Goal: Transaction & Acquisition: Purchase product/service

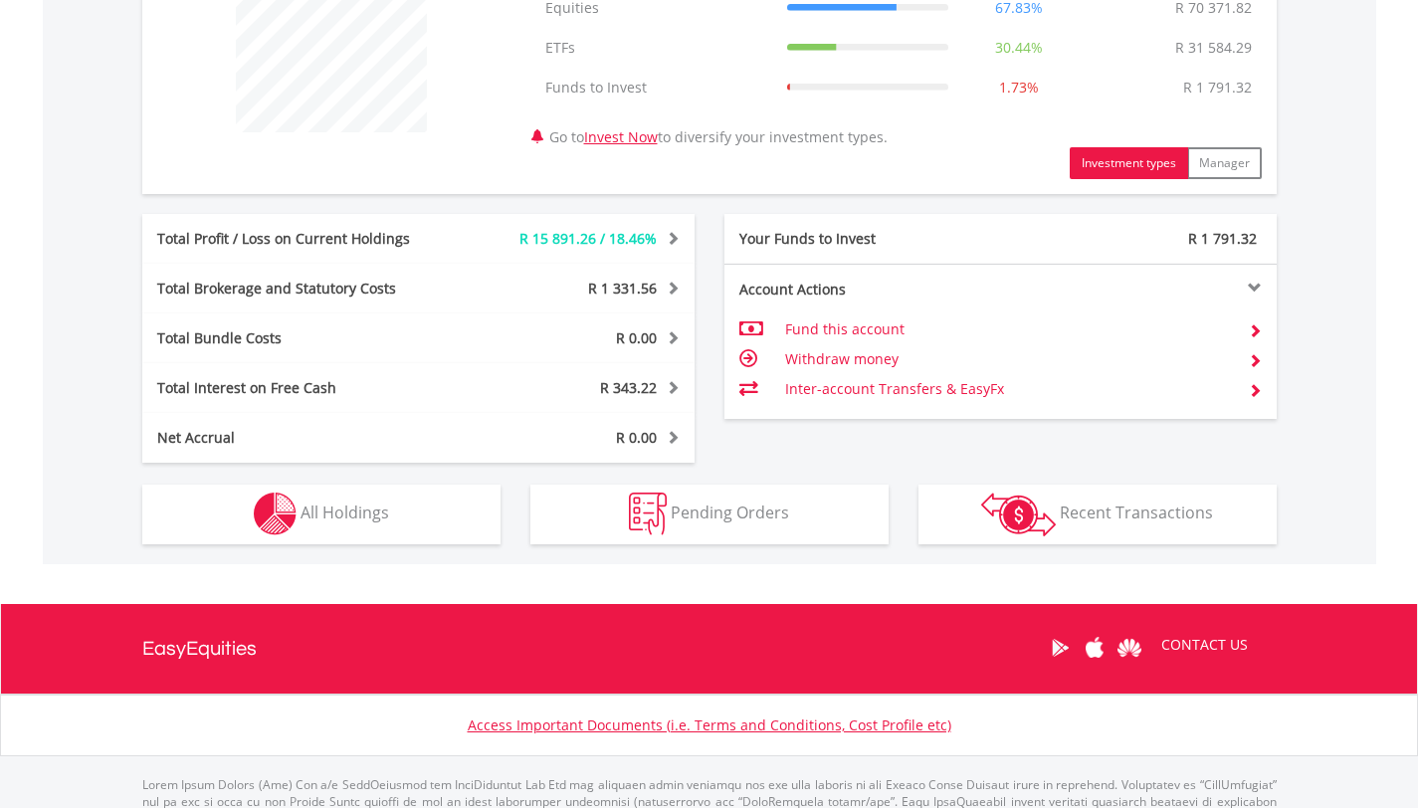
scroll to position [836, 0]
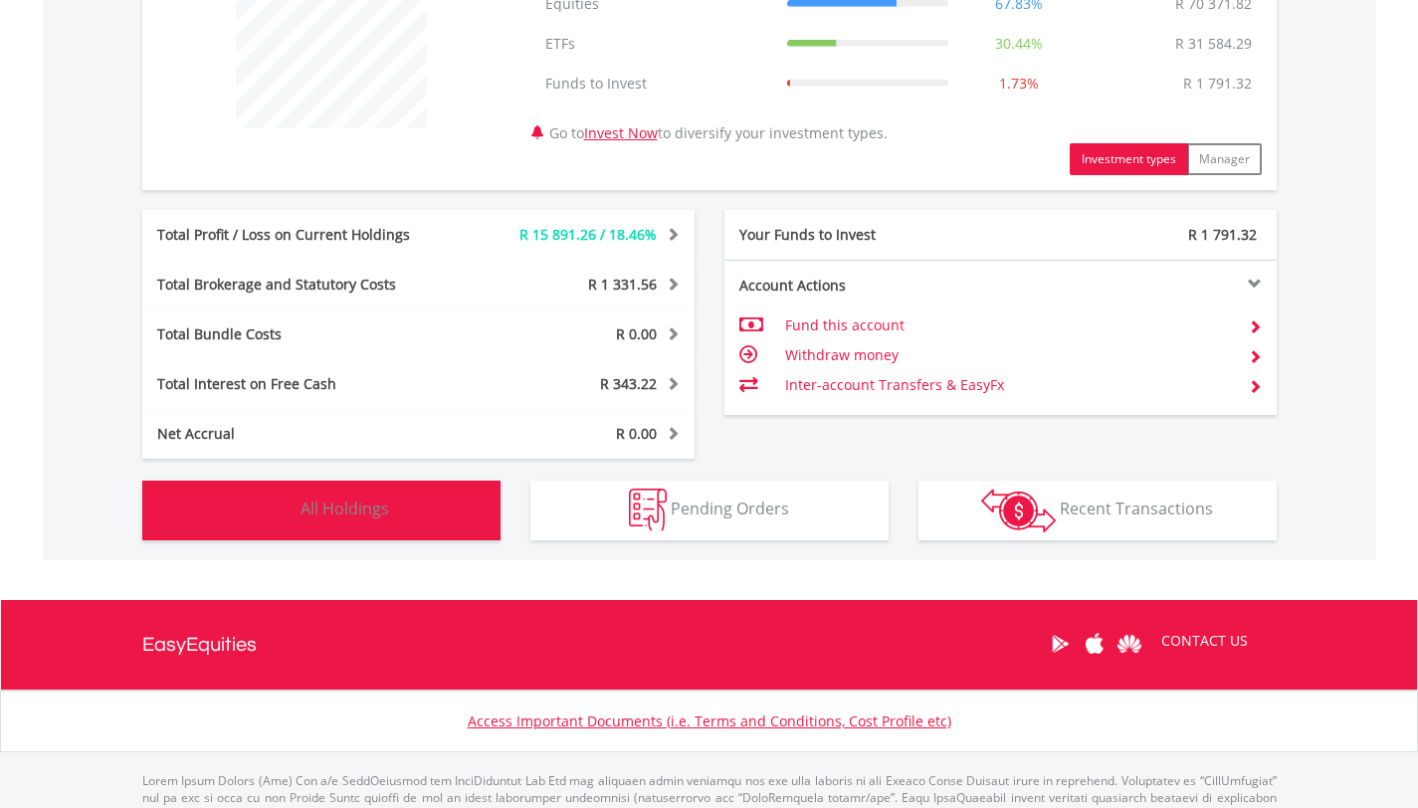
click at [457, 523] on button "Holdings All Holdings" at bounding box center [321, 511] width 358 height 60
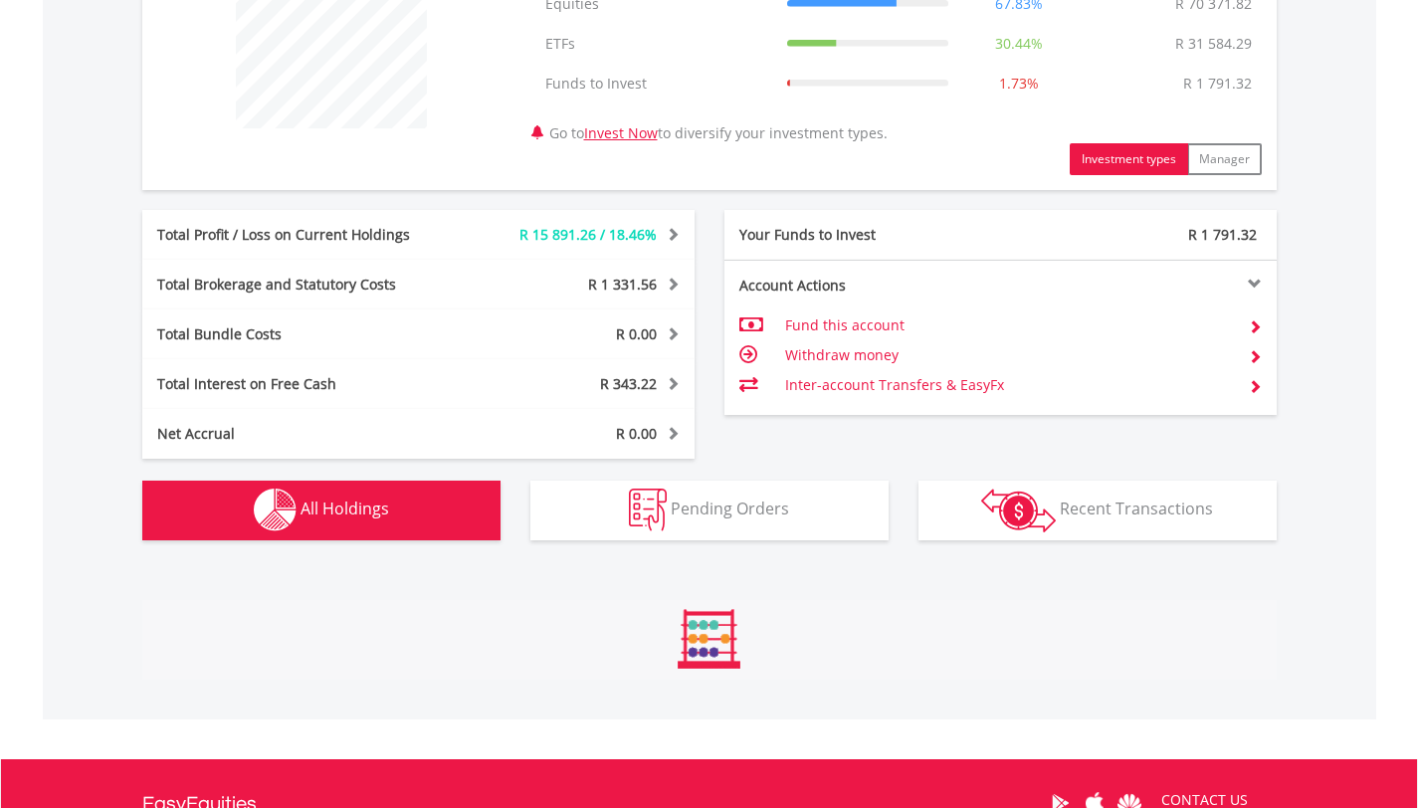
scroll to position [1436, 0]
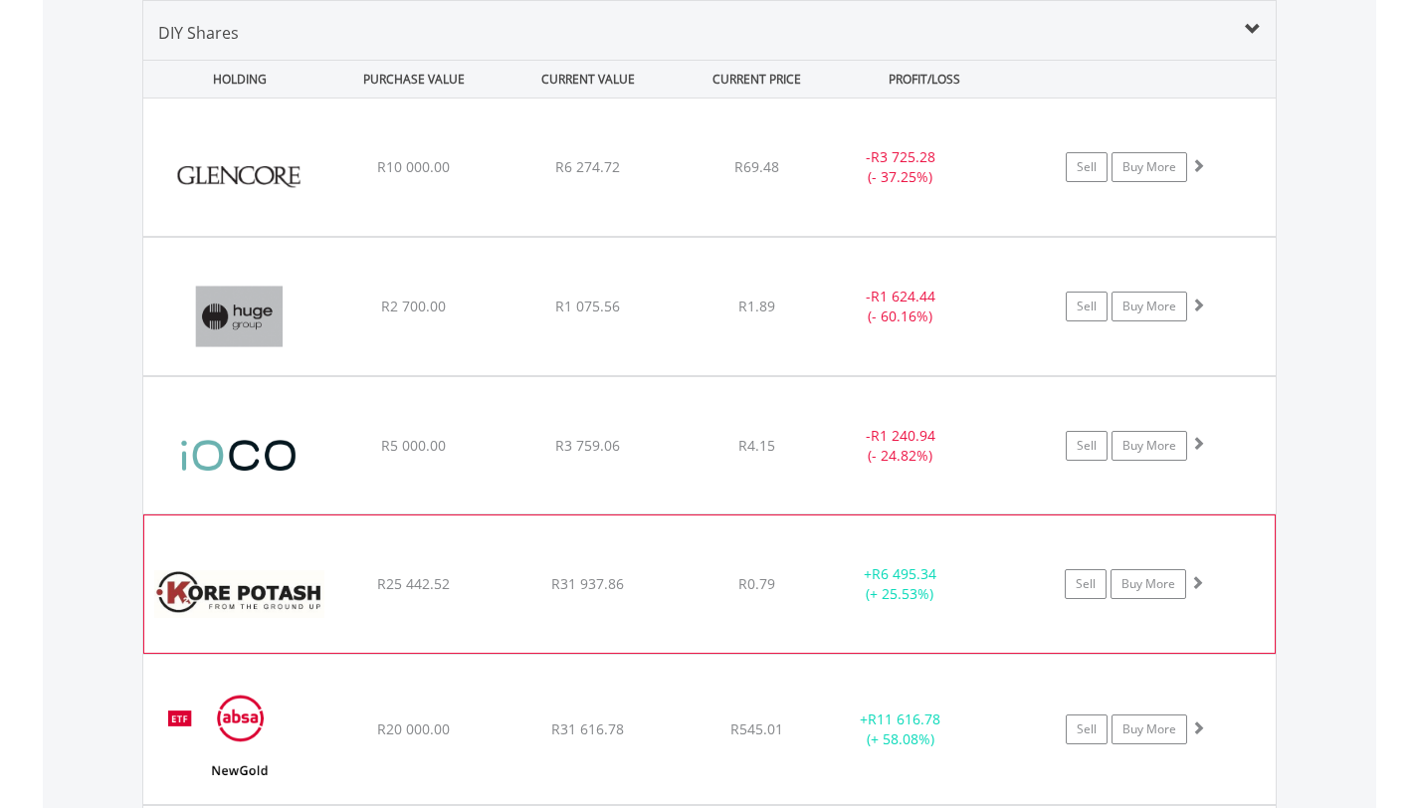
click at [1198, 582] on span at bounding box center [1197, 582] width 14 height 14
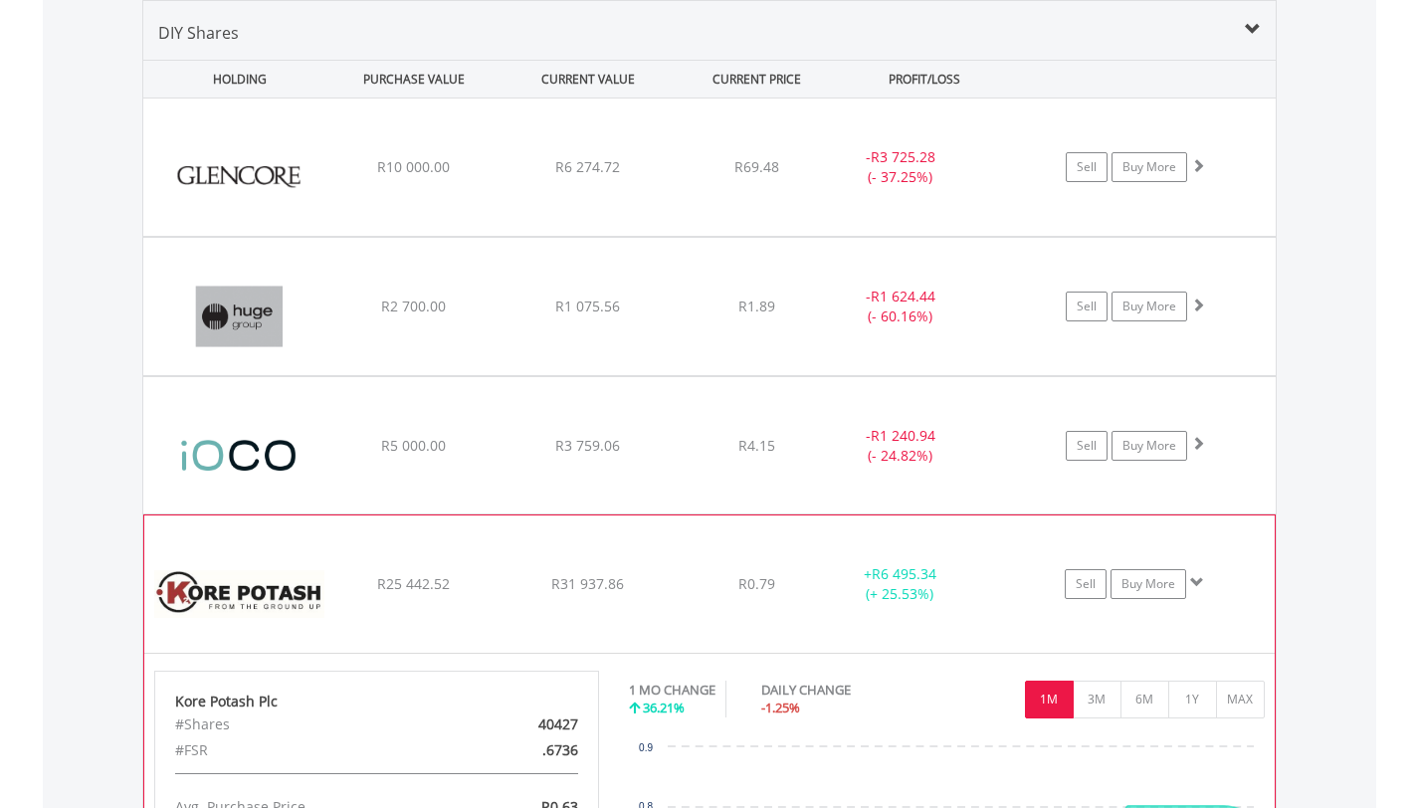
click at [1198, 585] on span at bounding box center [1197, 582] width 14 height 14
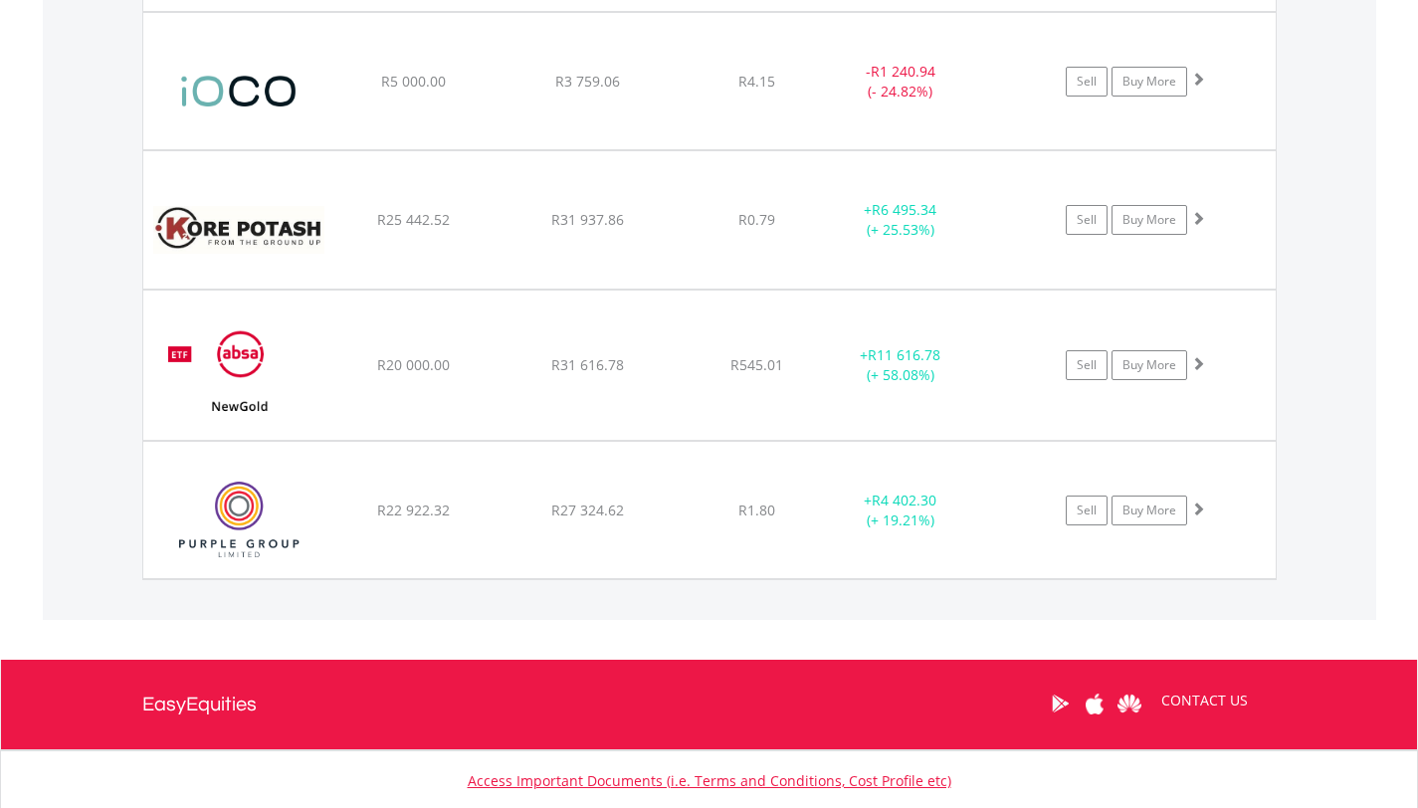
scroll to position [1833, 0]
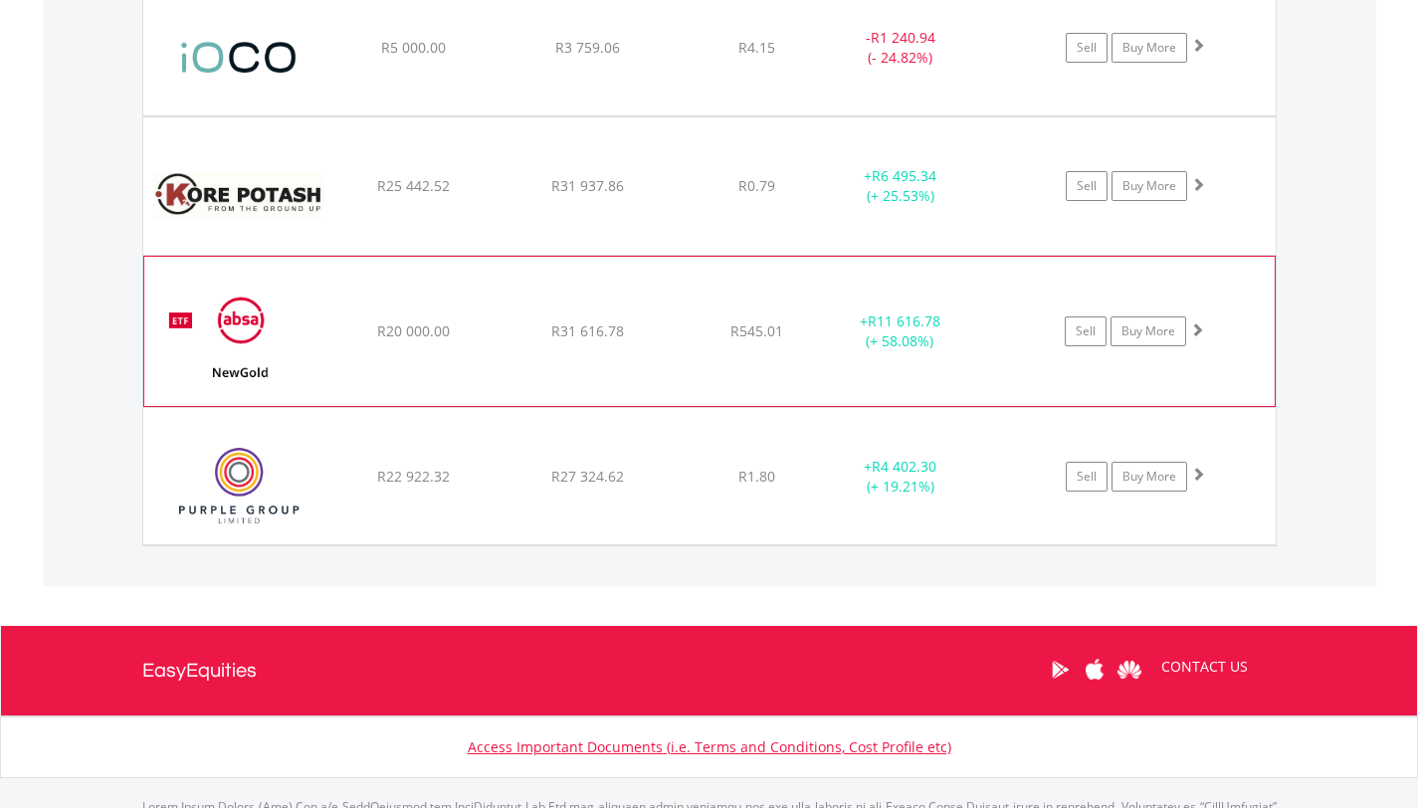
click at [1198, 328] on span at bounding box center [1197, 329] width 14 height 14
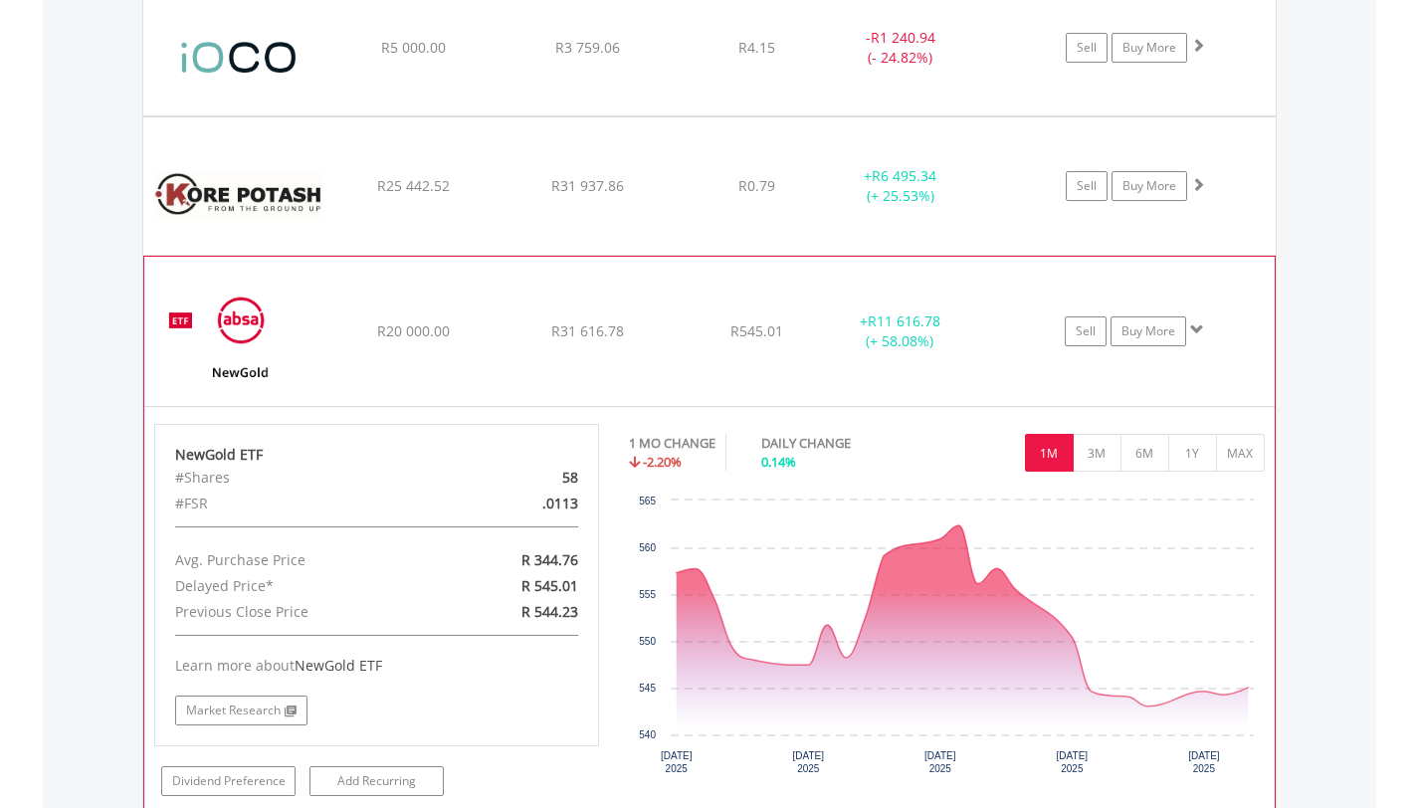
click at [1198, 330] on span at bounding box center [1197, 329] width 14 height 14
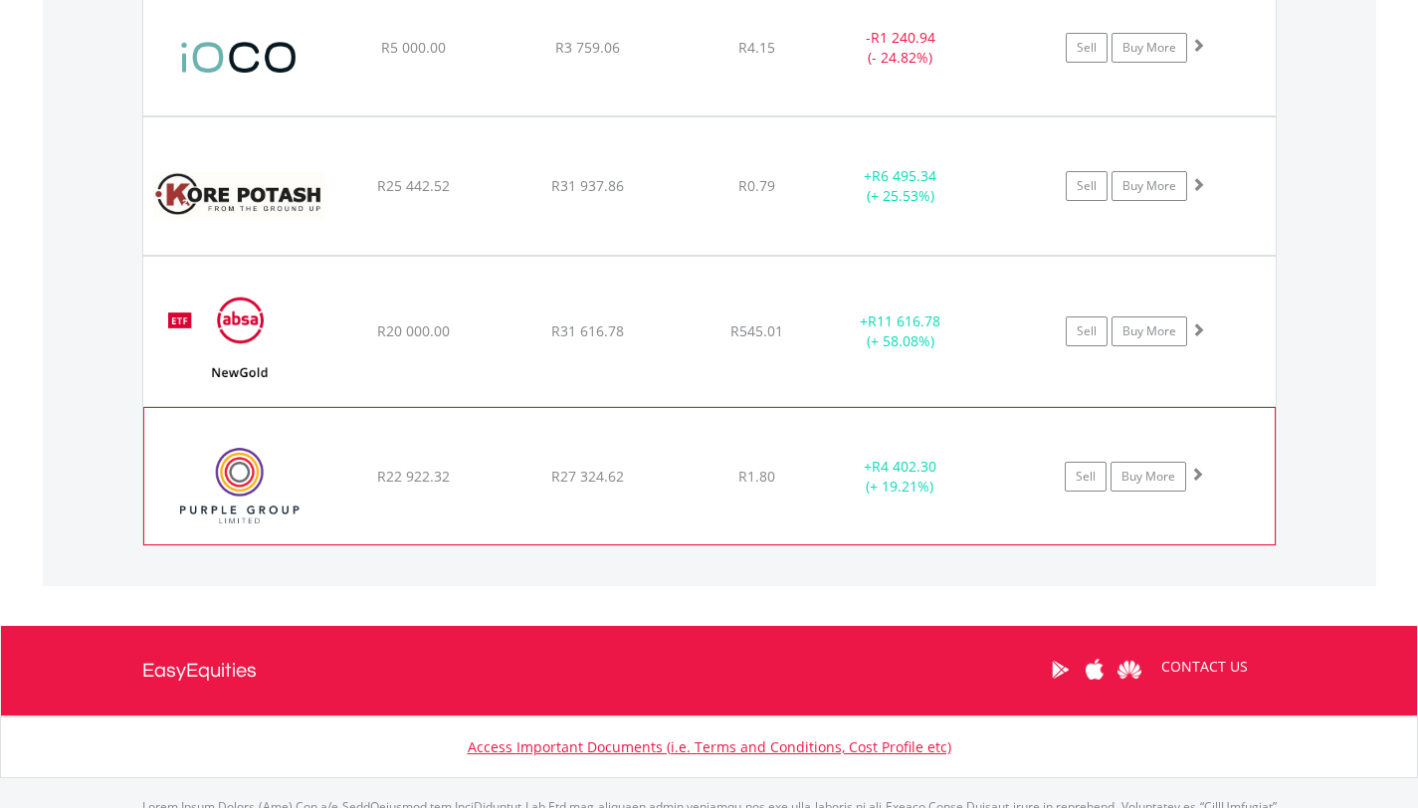
click at [1199, 476] on span at bounding box center [1197, 474] width 14 height 14
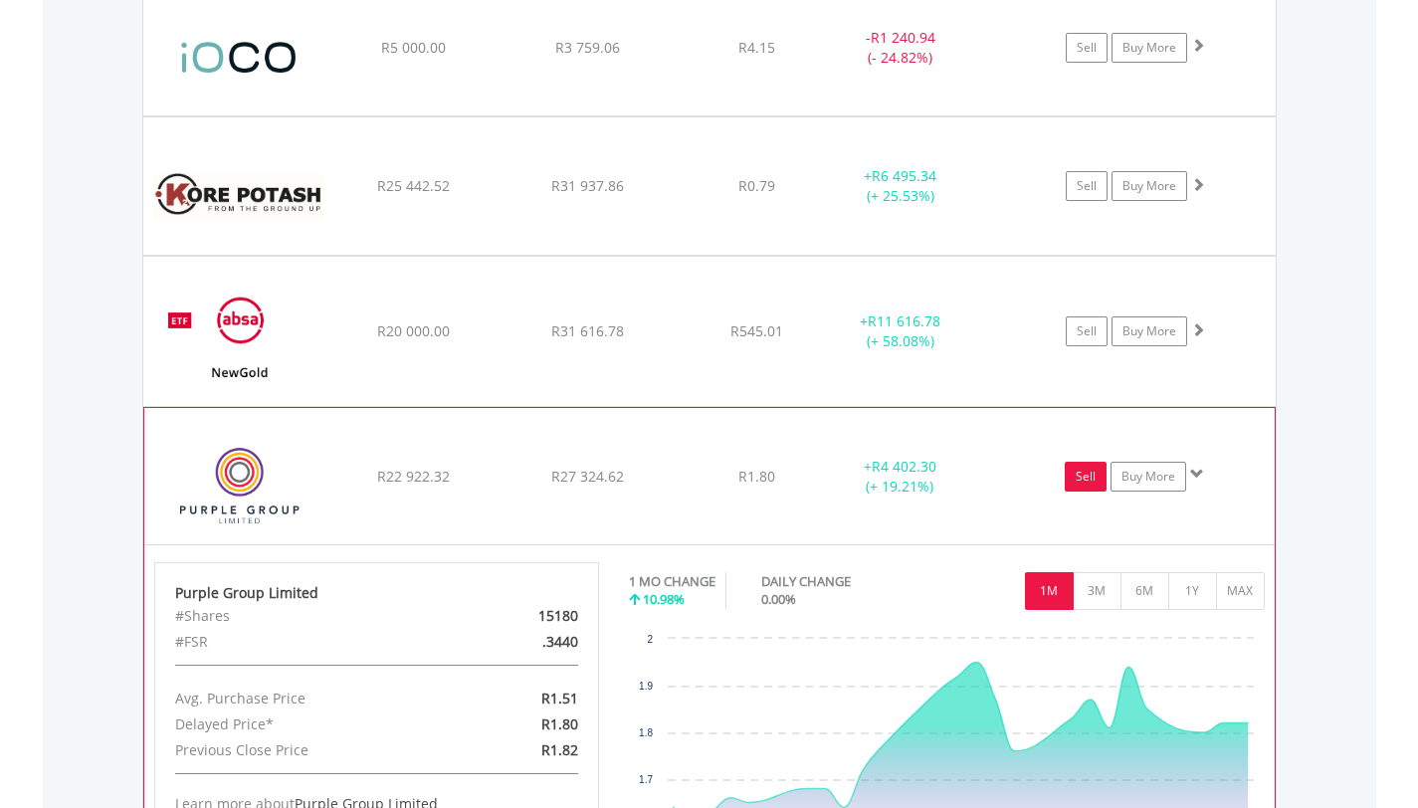
click at [1085, 473] on link "Sell" at bounding box center [1085, 477] width 42 height 30
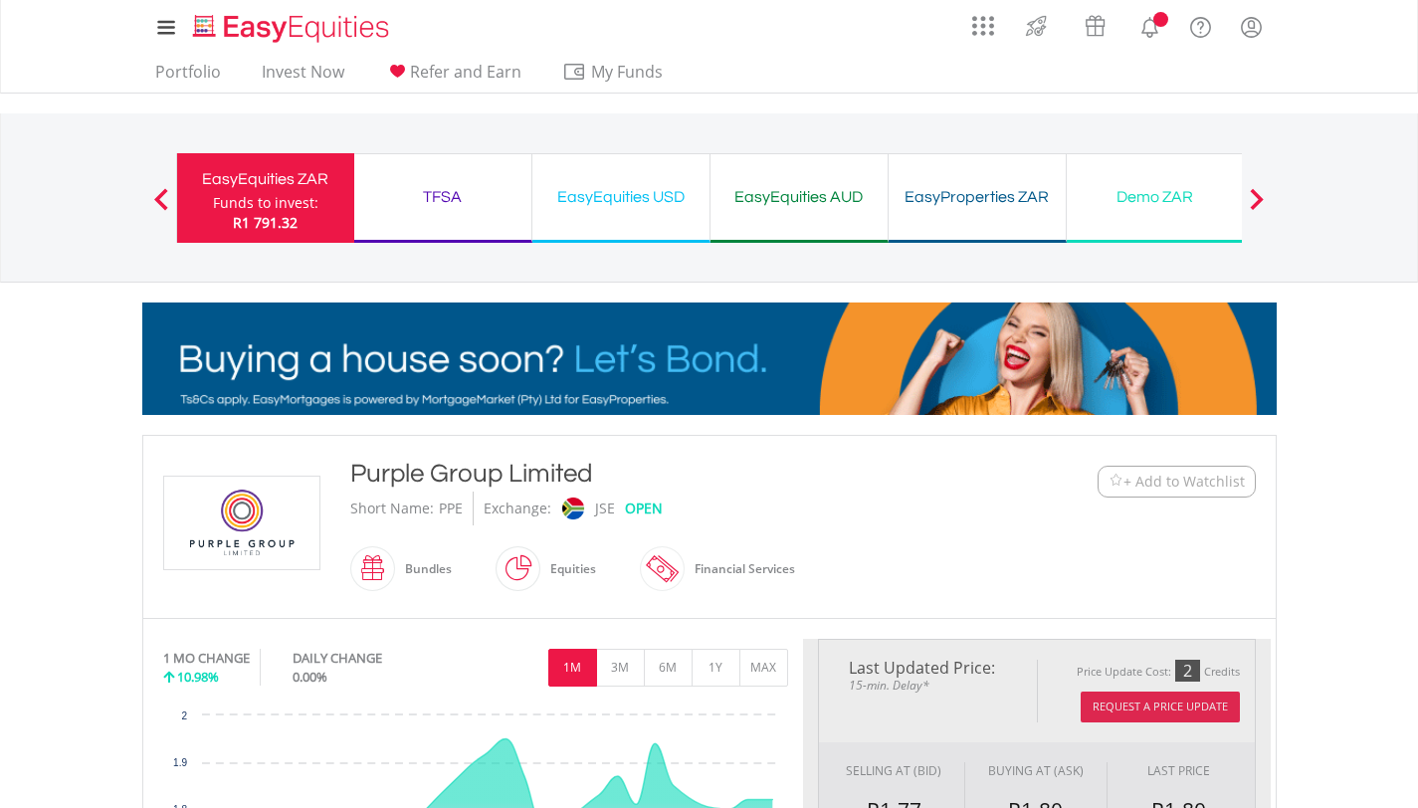
type input "********"
type input "******"
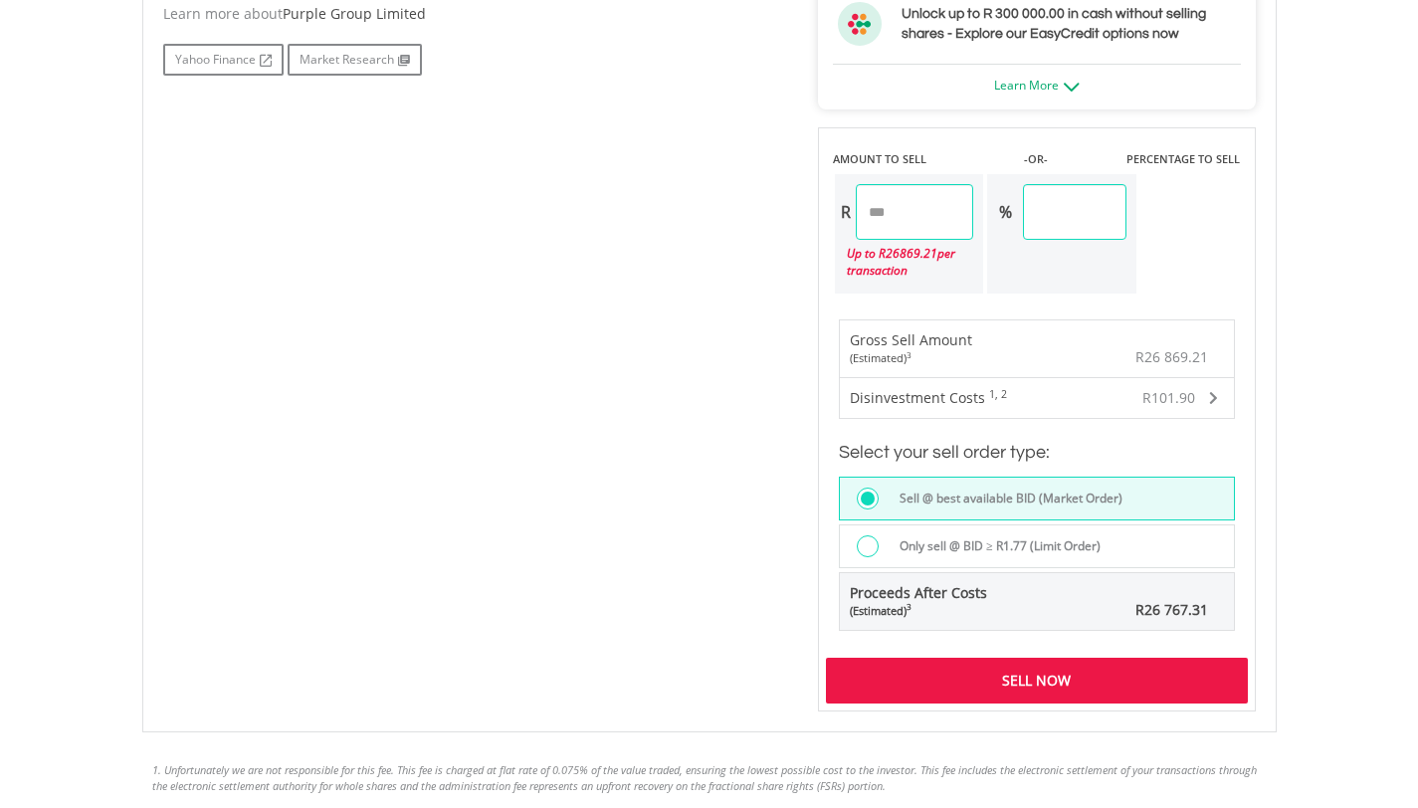
scroll to position [1194, 0]
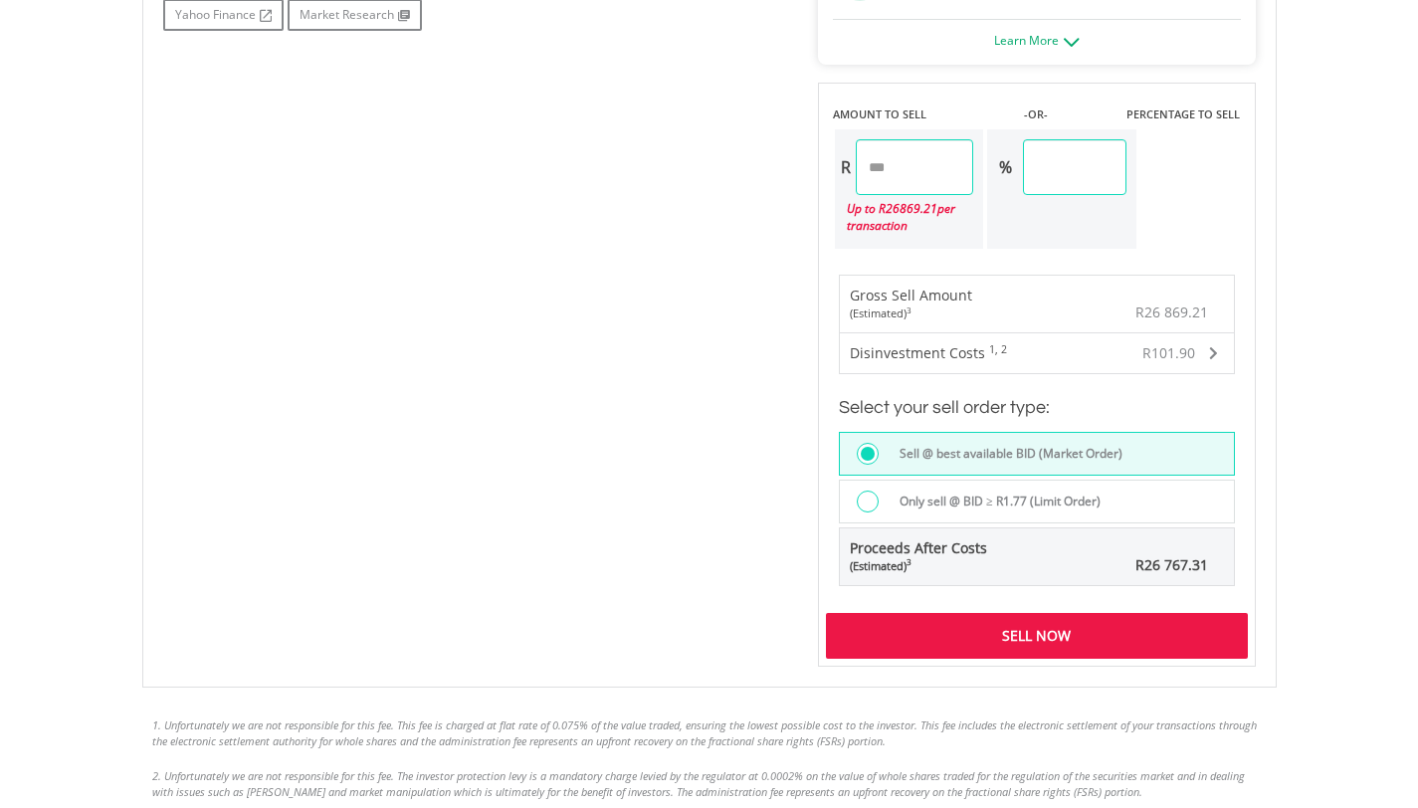
click at [1040, 632] on div "Sell Now" at bounding box center [1037, 636] width 422 height 46
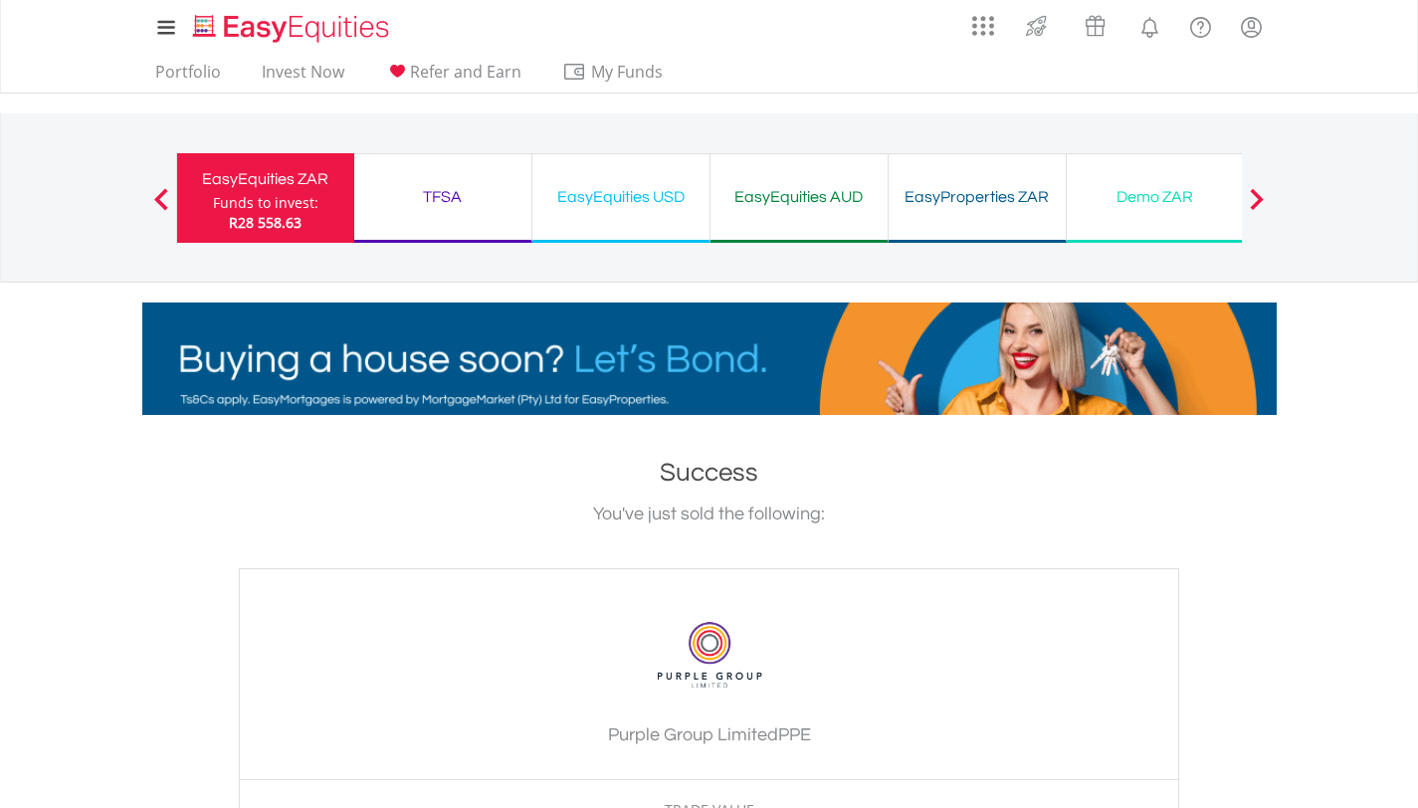
click at [630, 206] on div "EasyEquities USD" at bounding box center [620, 197] width 153 height 28
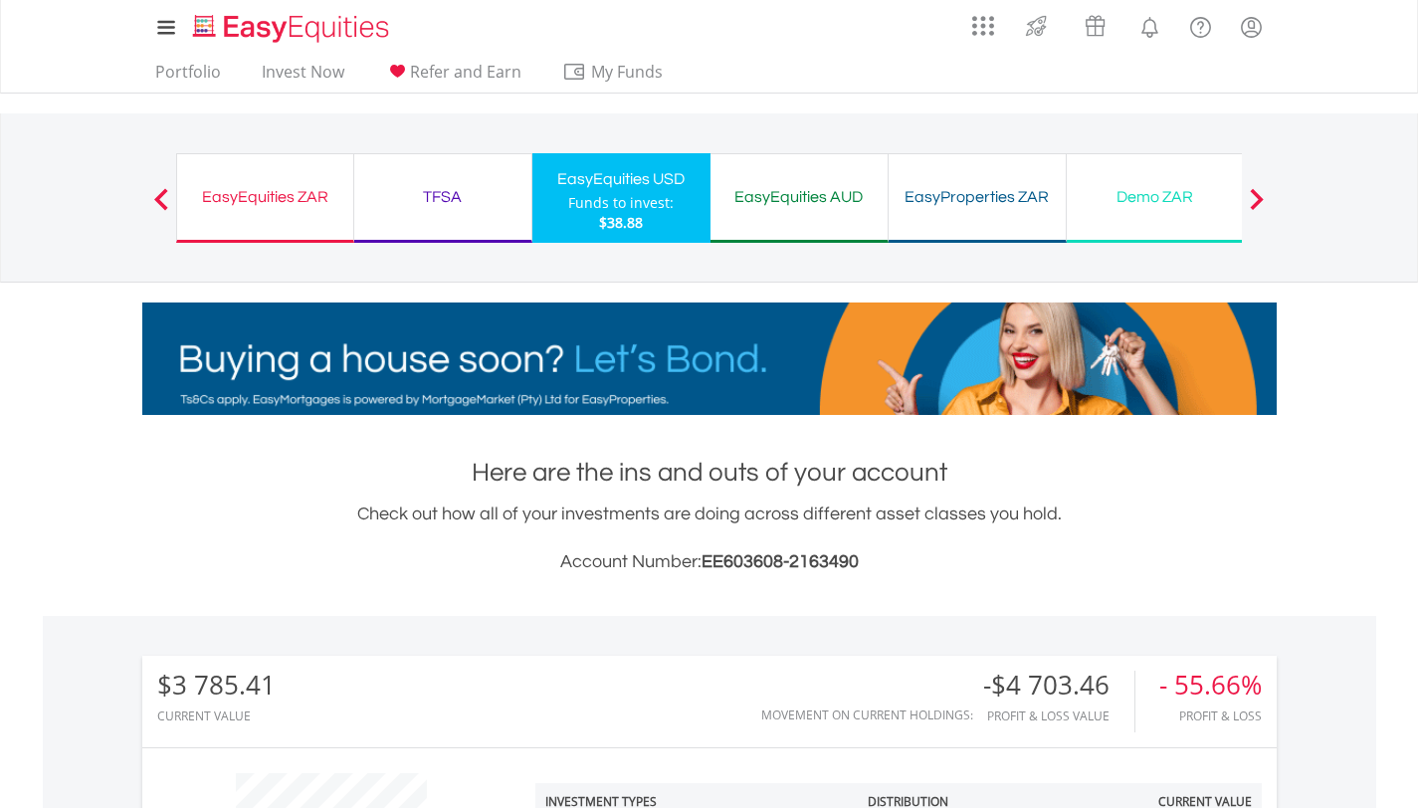
click at [259, 195] on div "EasyEquities ZAR" at bounding box center [265, 197] width 152 height 28
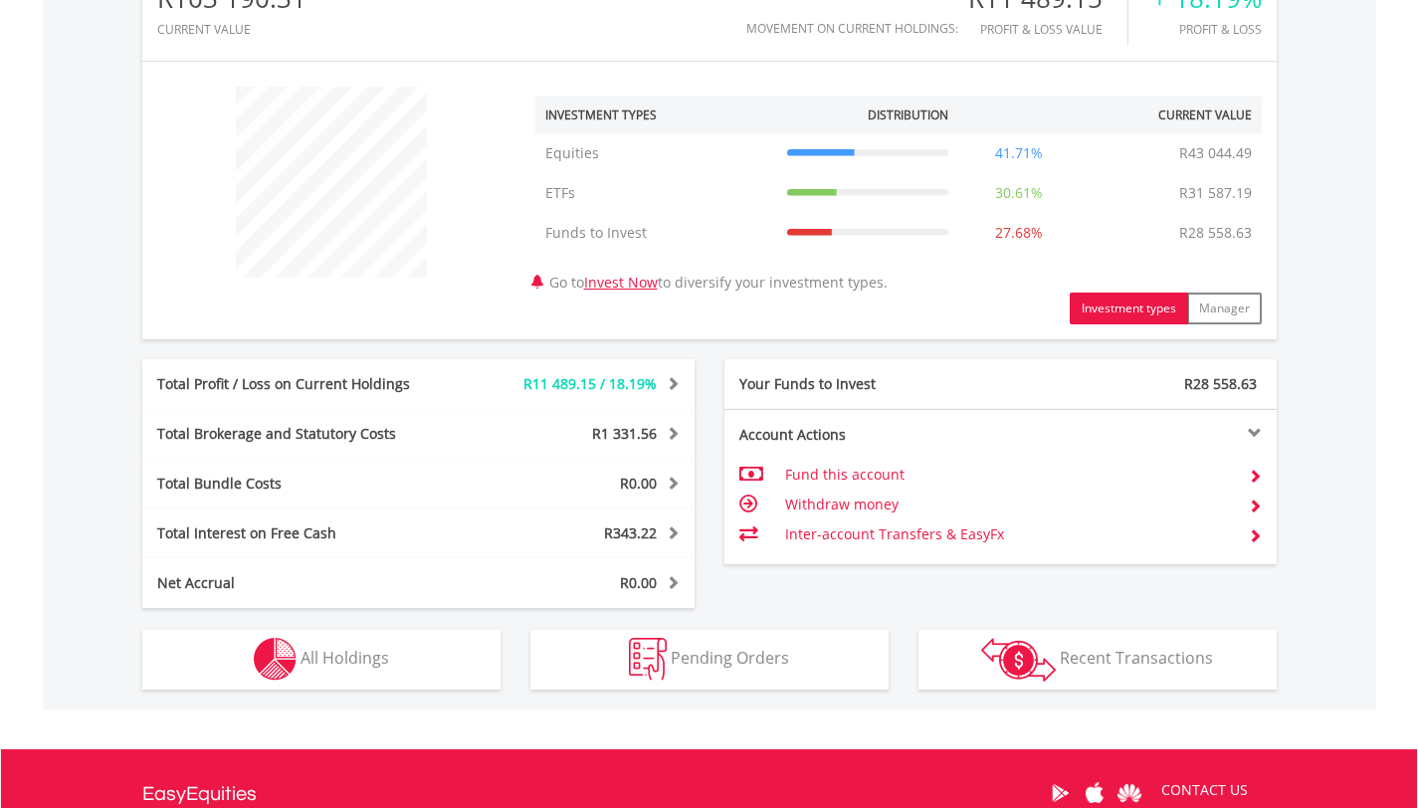
scroll to position [690, 0]
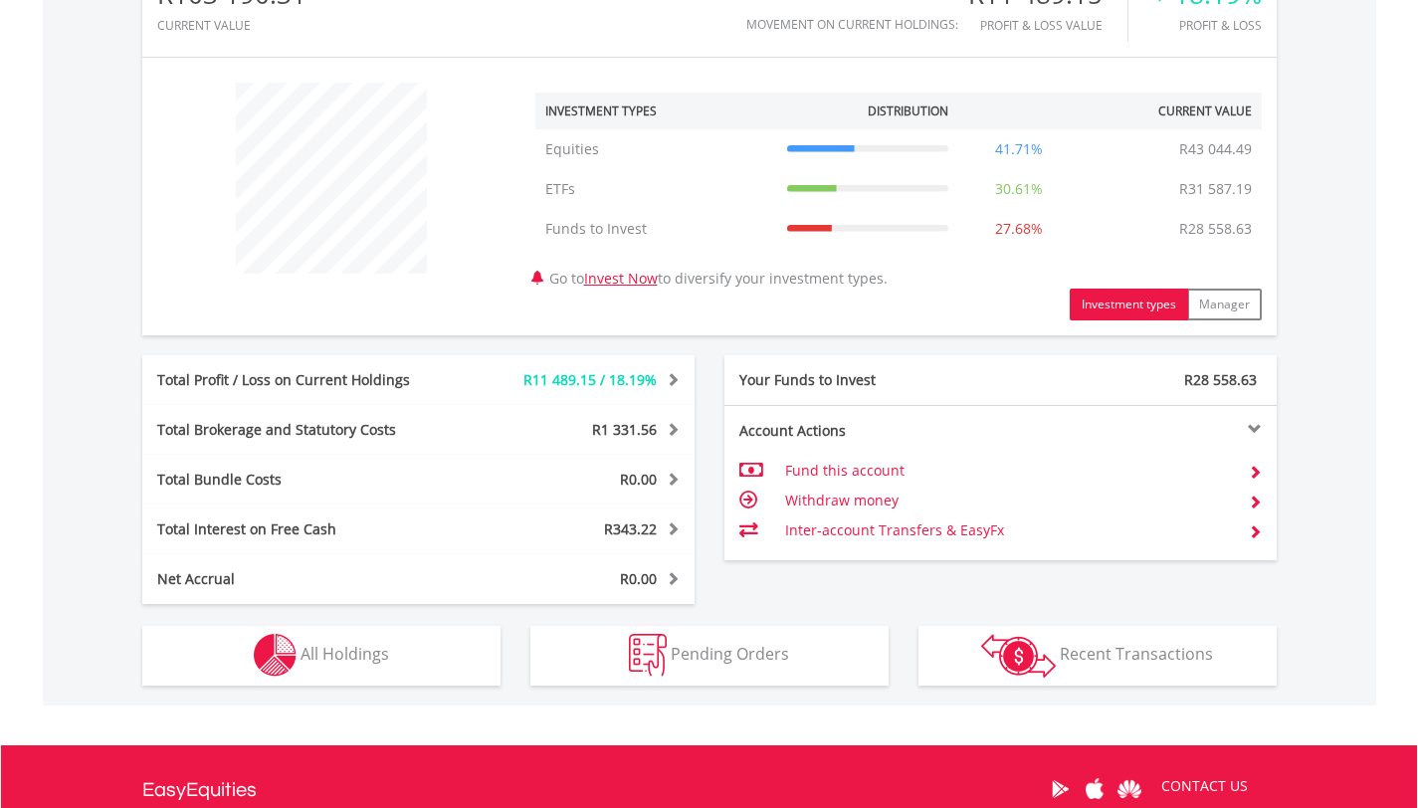
click at [837, 500] on td "Withdraw money" at bounding box center [1008, 500] width 447 height 30
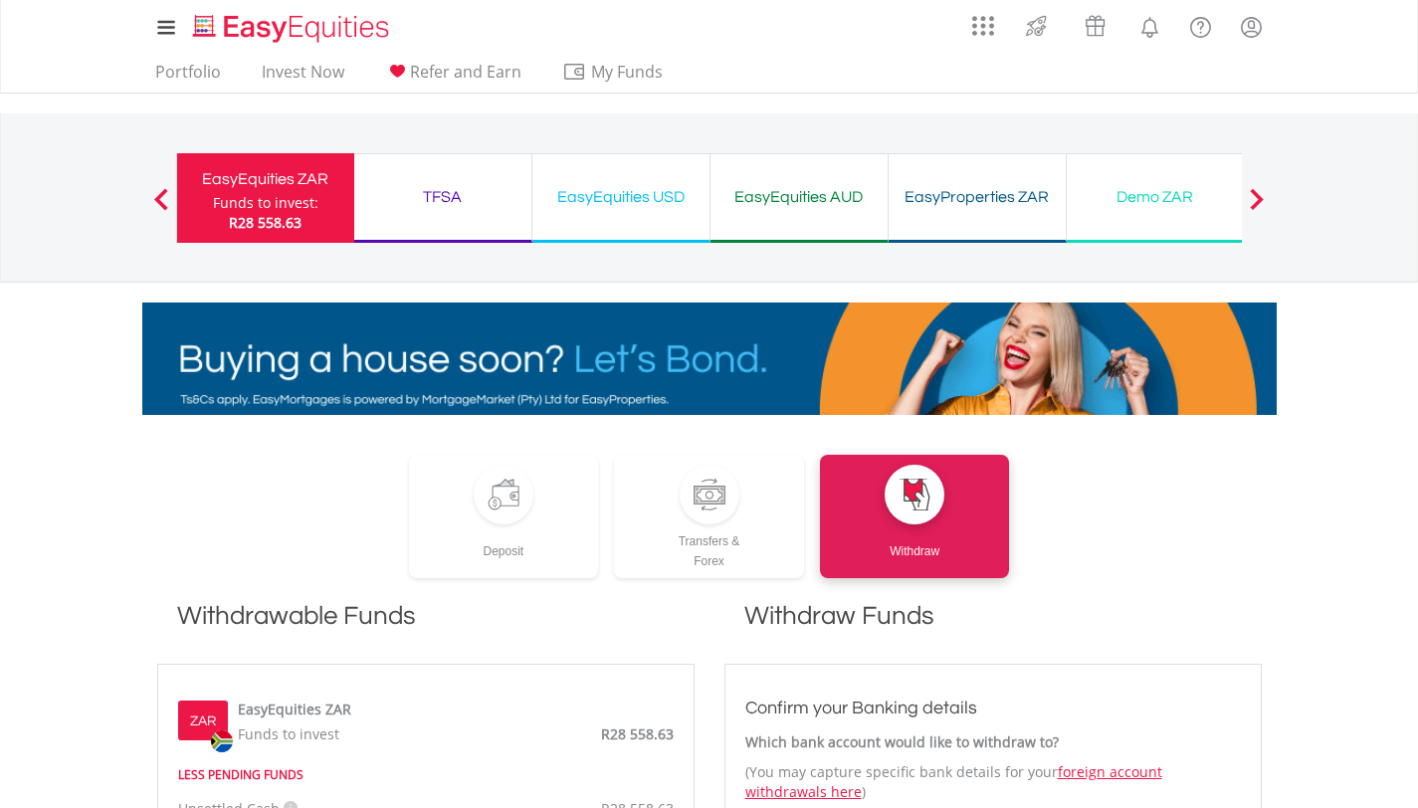
click at [270, 202] on div "Funds to invest:" at bounding box center [265, 203] width 105 height 20
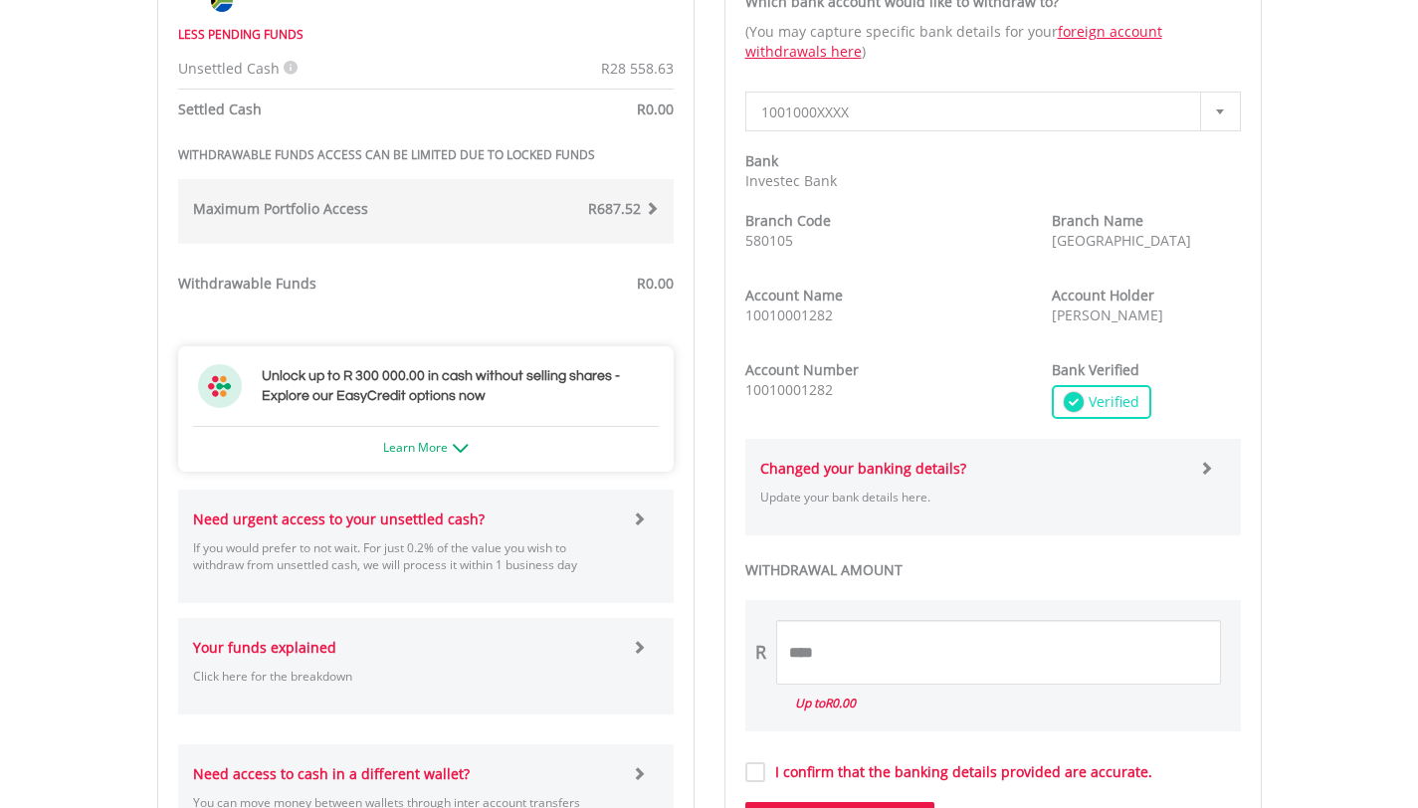
scroll to position [738, 0]
click at [876, 469] on strong "Changed your banking details?" at bounding box center [863, 470] width 206 height 19
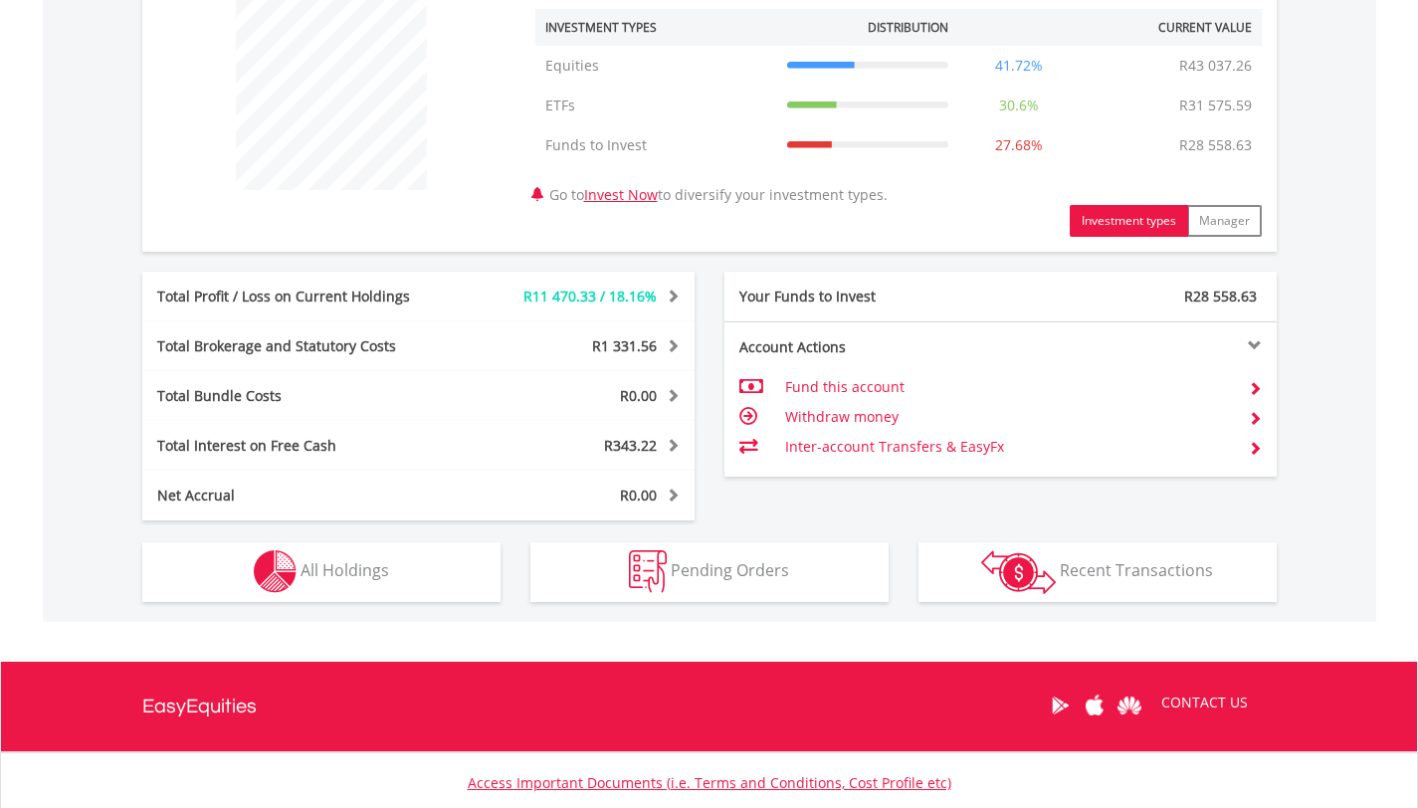
scroll to position [781, 0]
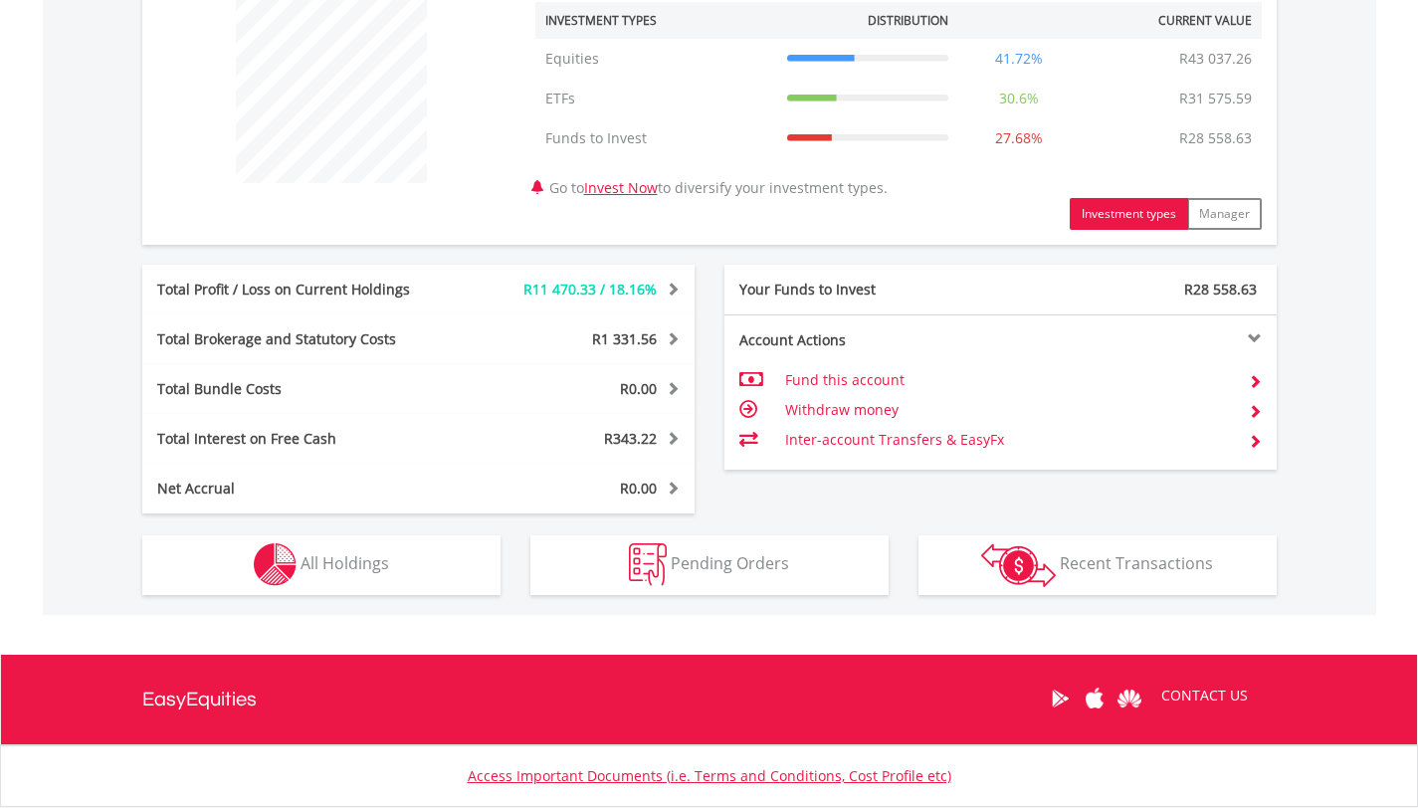
click at [845, 410] on td "Withdraw money" at bounding box center [1008, 410] width 447 height 30
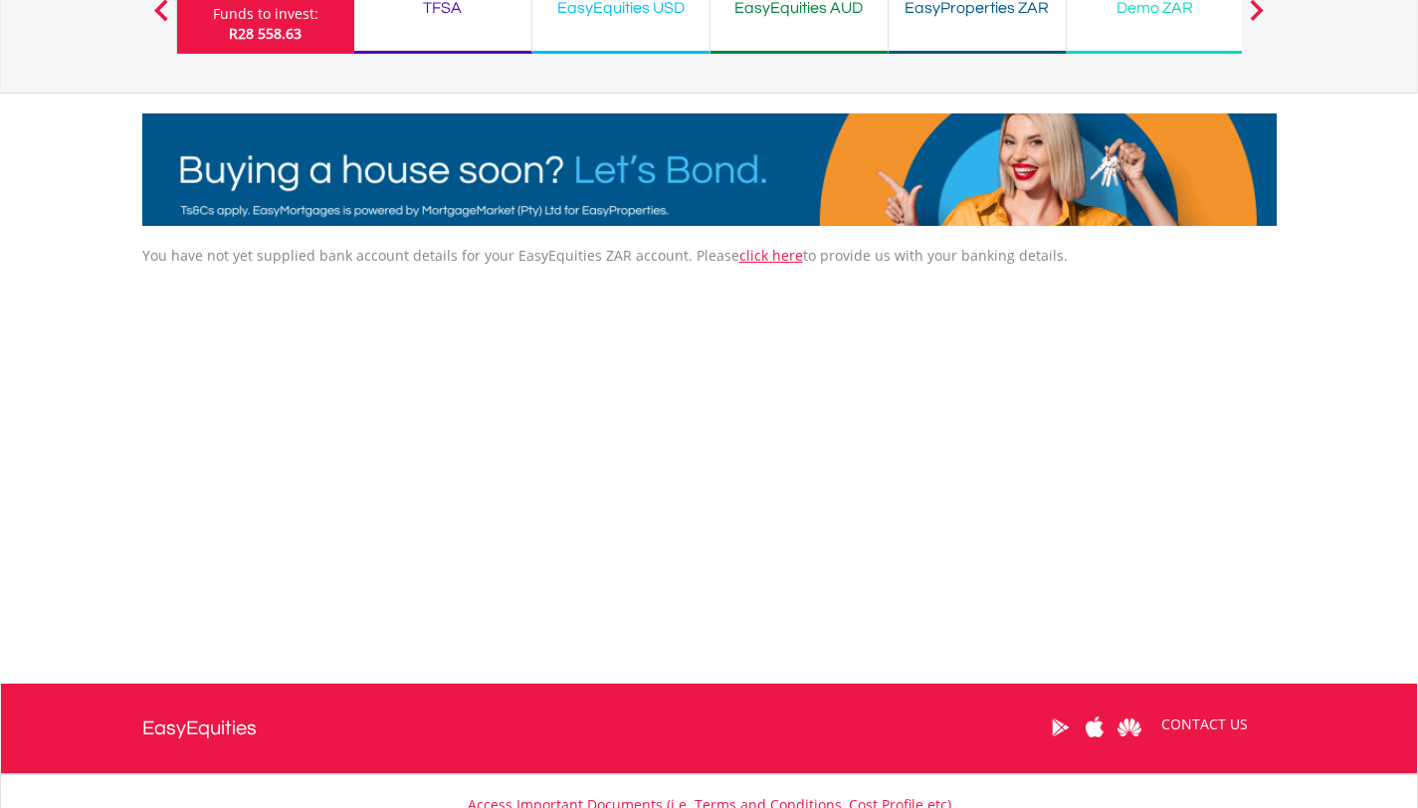
scroll to position [161, 0]
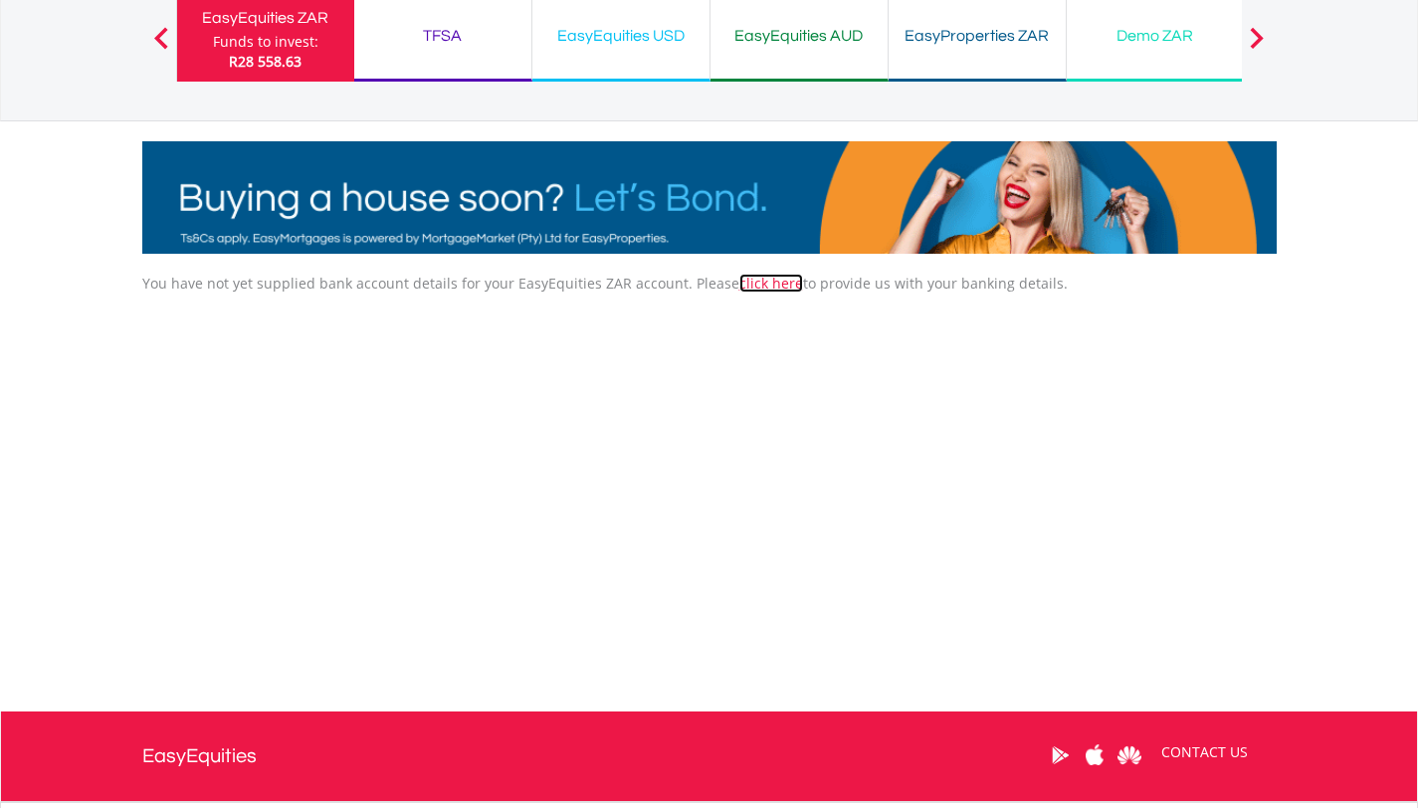
click at [760, 285] on link "click here" at bounding box center [771, 283] width 64 height 19
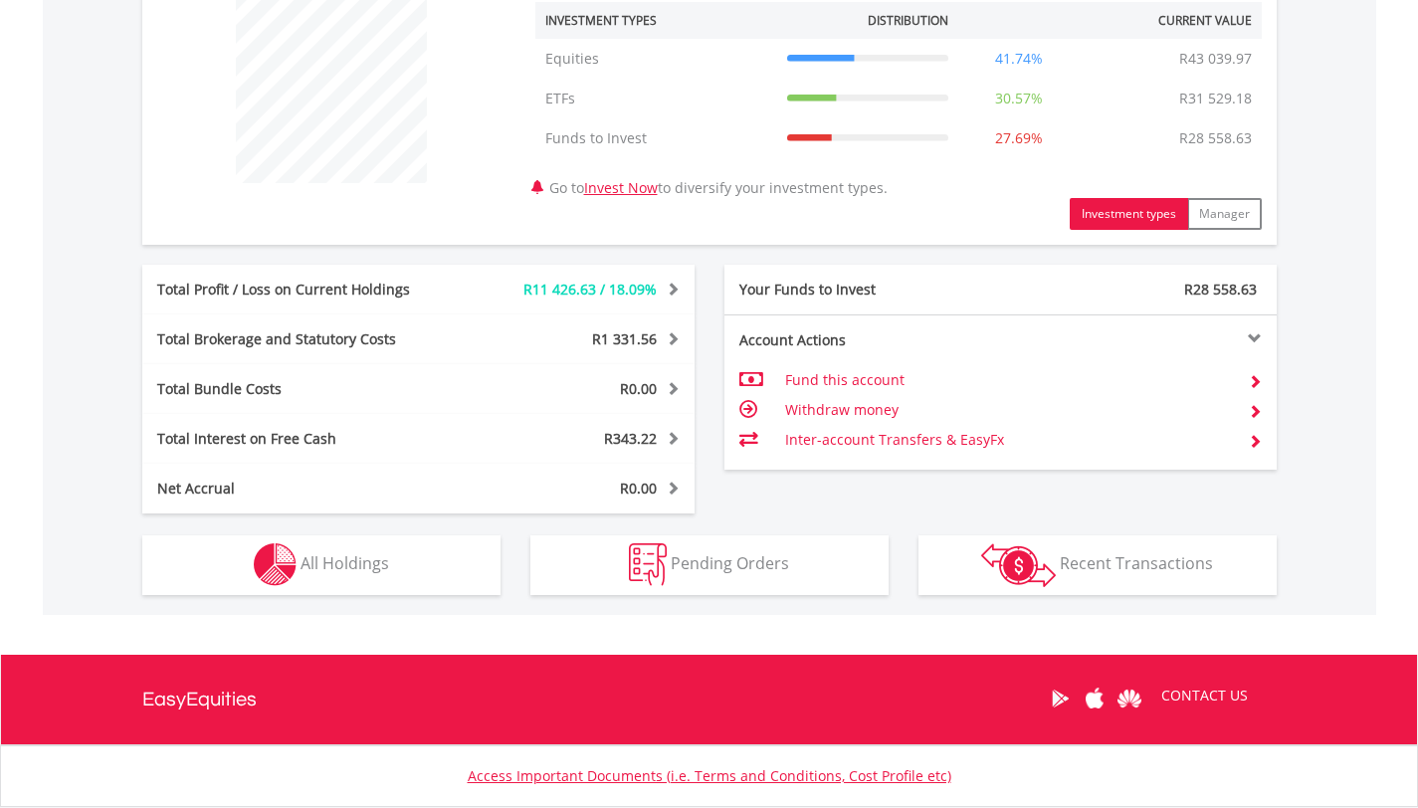
scroll to position [191, 378]
